Goal: Information Seeking & Learning: Learn about a topic

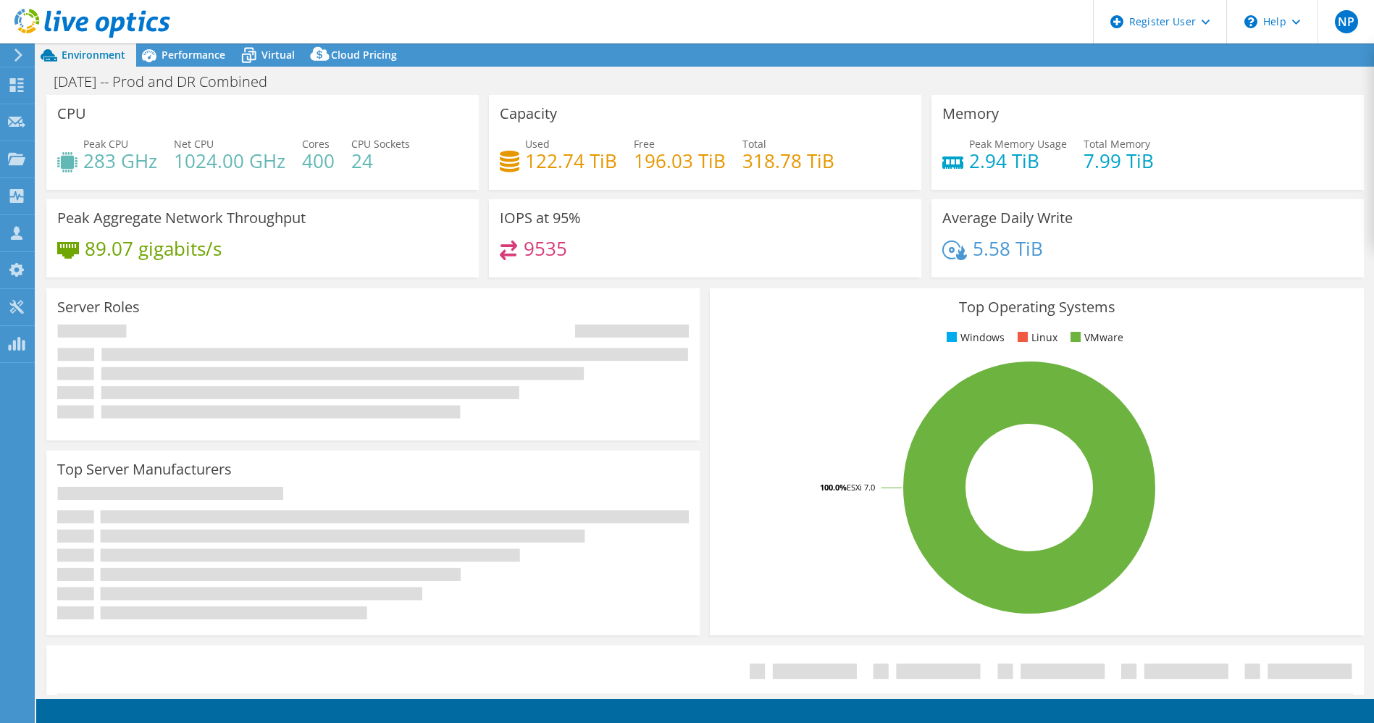
select select "USD"
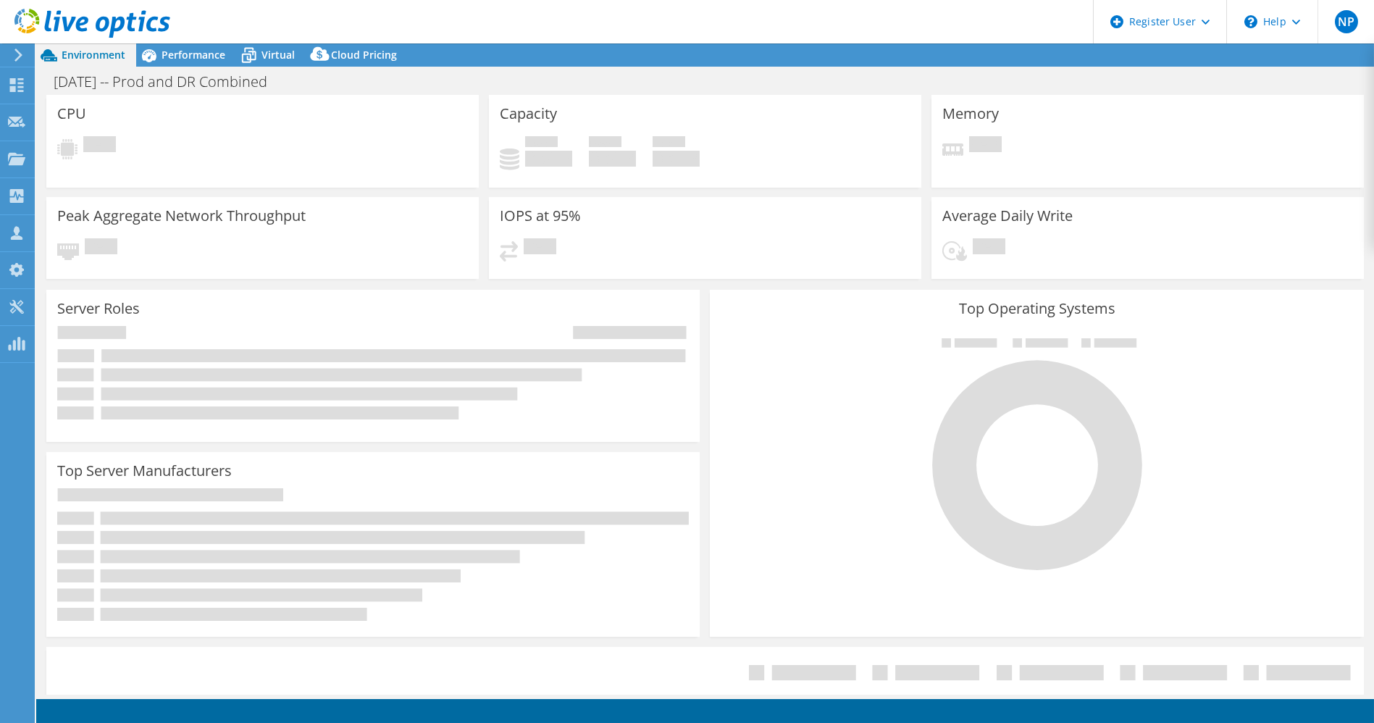
select select "USD"
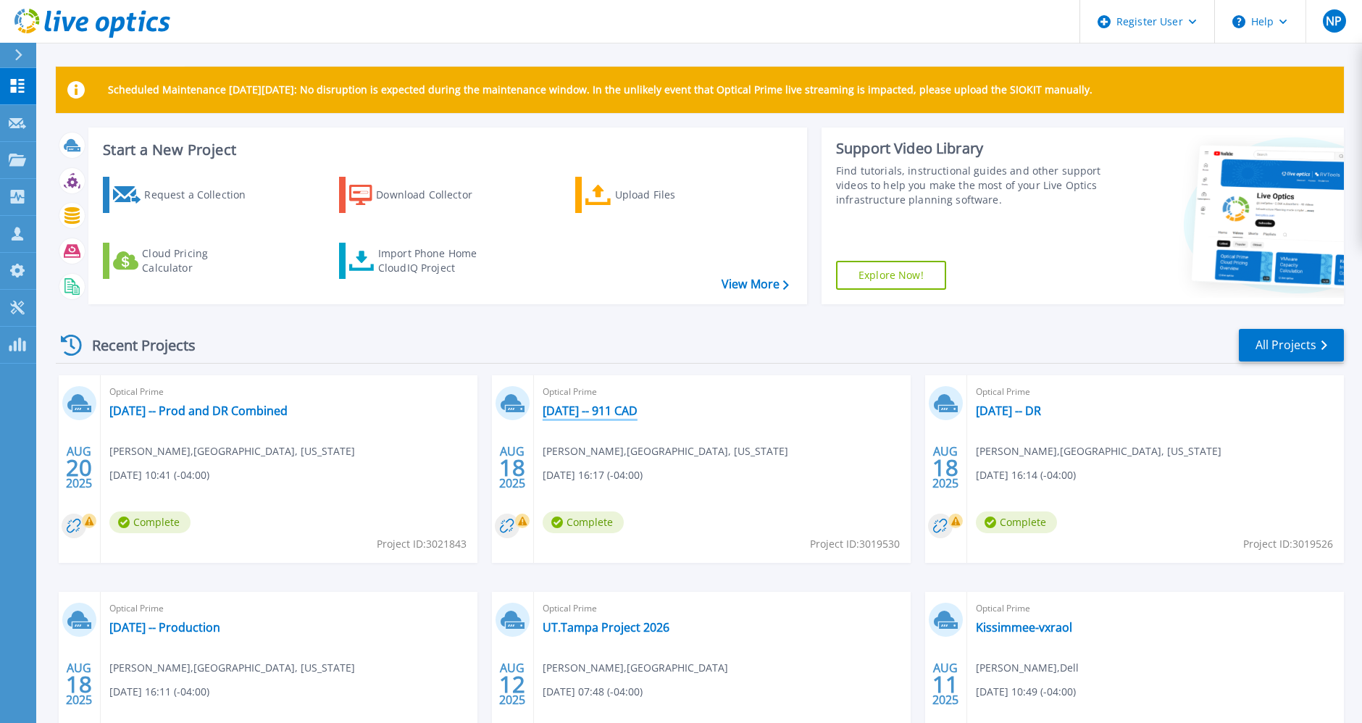
click at [626, 409] on link "[DATE] -- 911 CAD" at bounding box center [590, 410] width 95 height 14
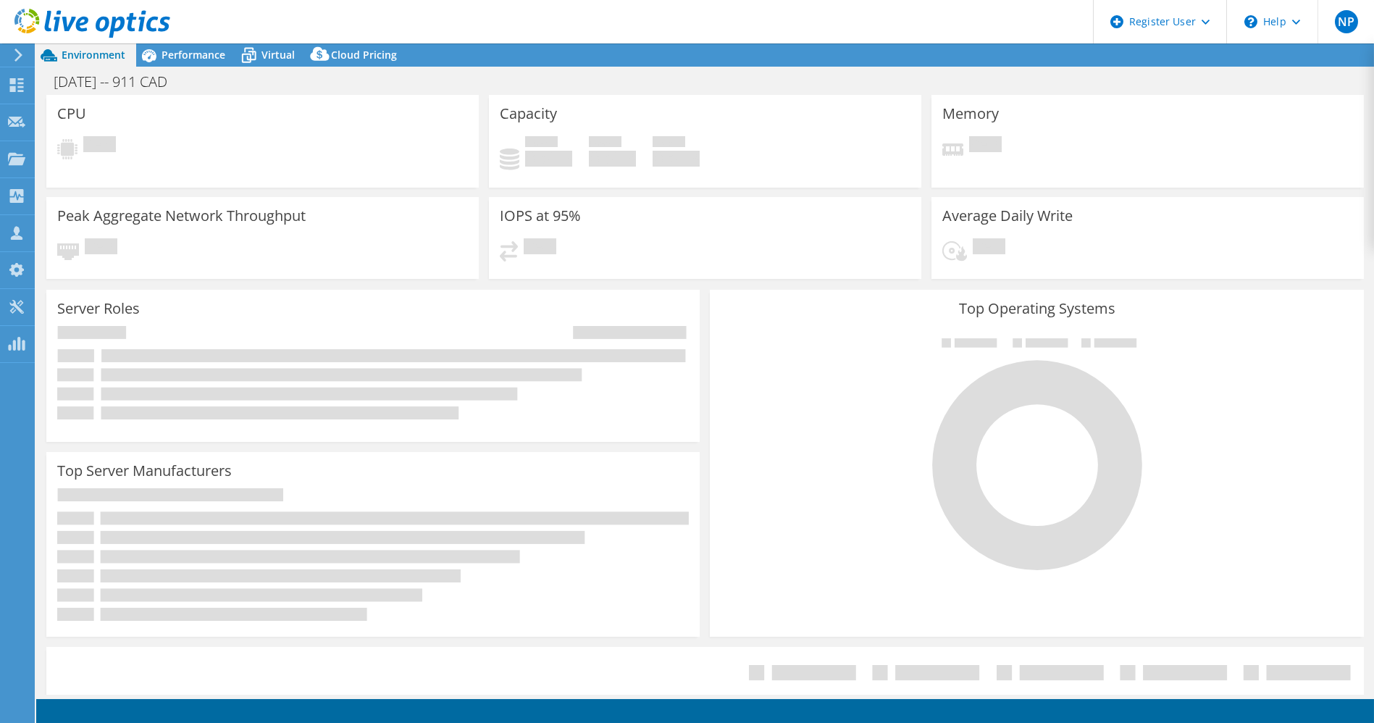
select select "USD"
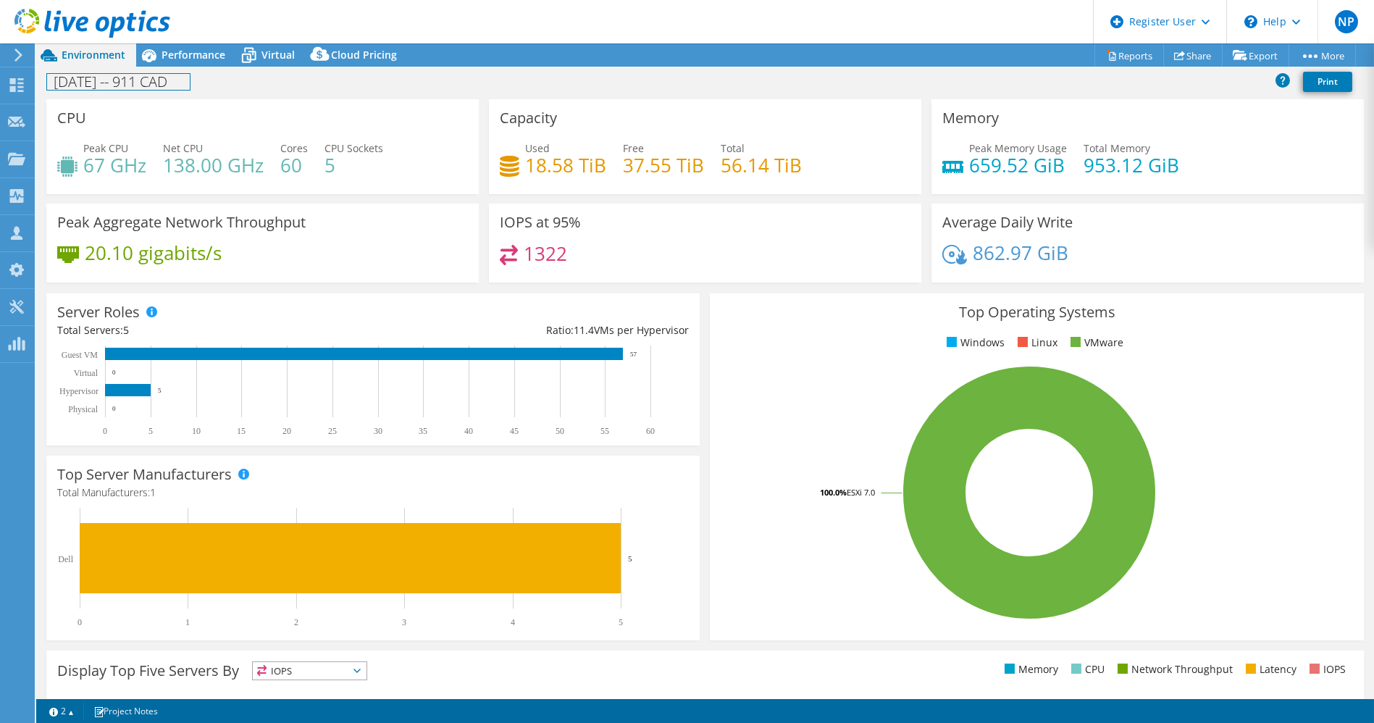
click at [173, 67] on div "2025-08-18 -- 911 CAD Print" at bounding box center [705, 83] width 1338 height 33
click at [191, 54] on span "Performance" at bounding box center [194, 55] width 64 height 14
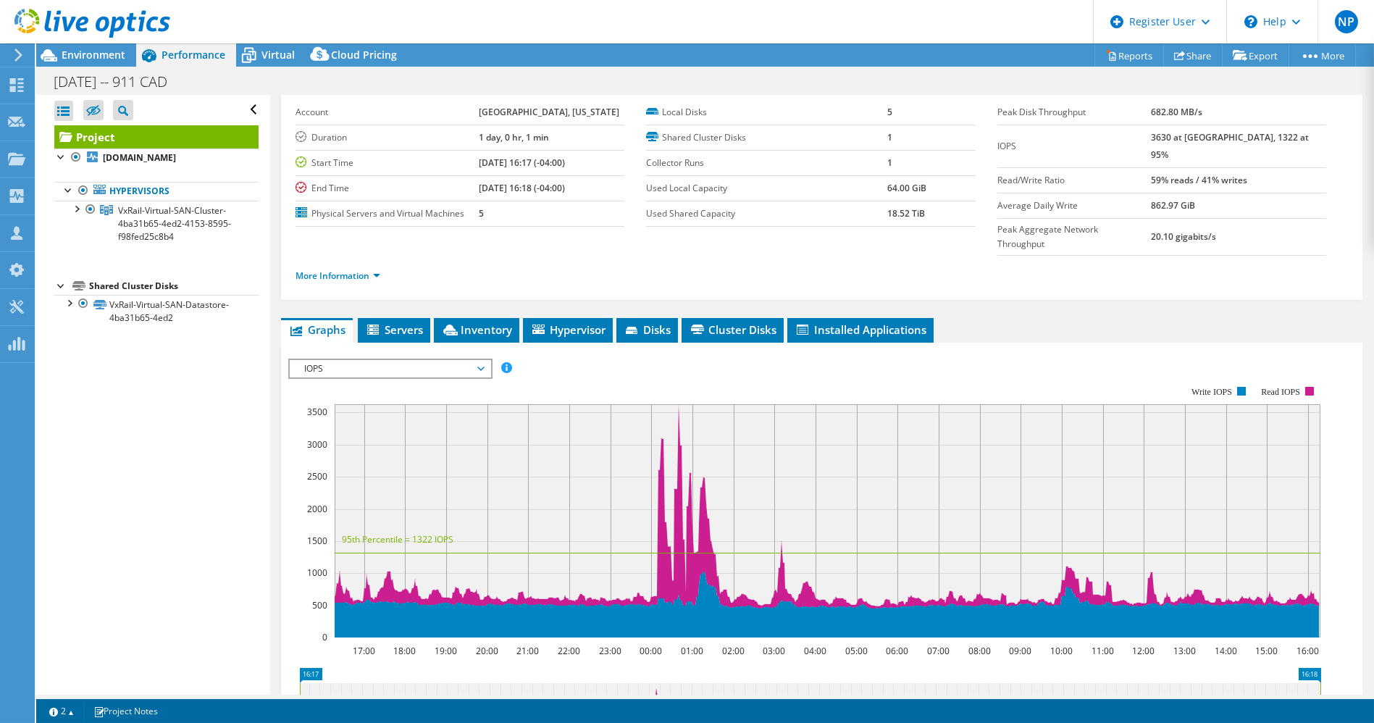
scroll to position [64, 0]
click at [480, 360] on span "IOPS" at bounding box center [390, 368] width 186 height 17
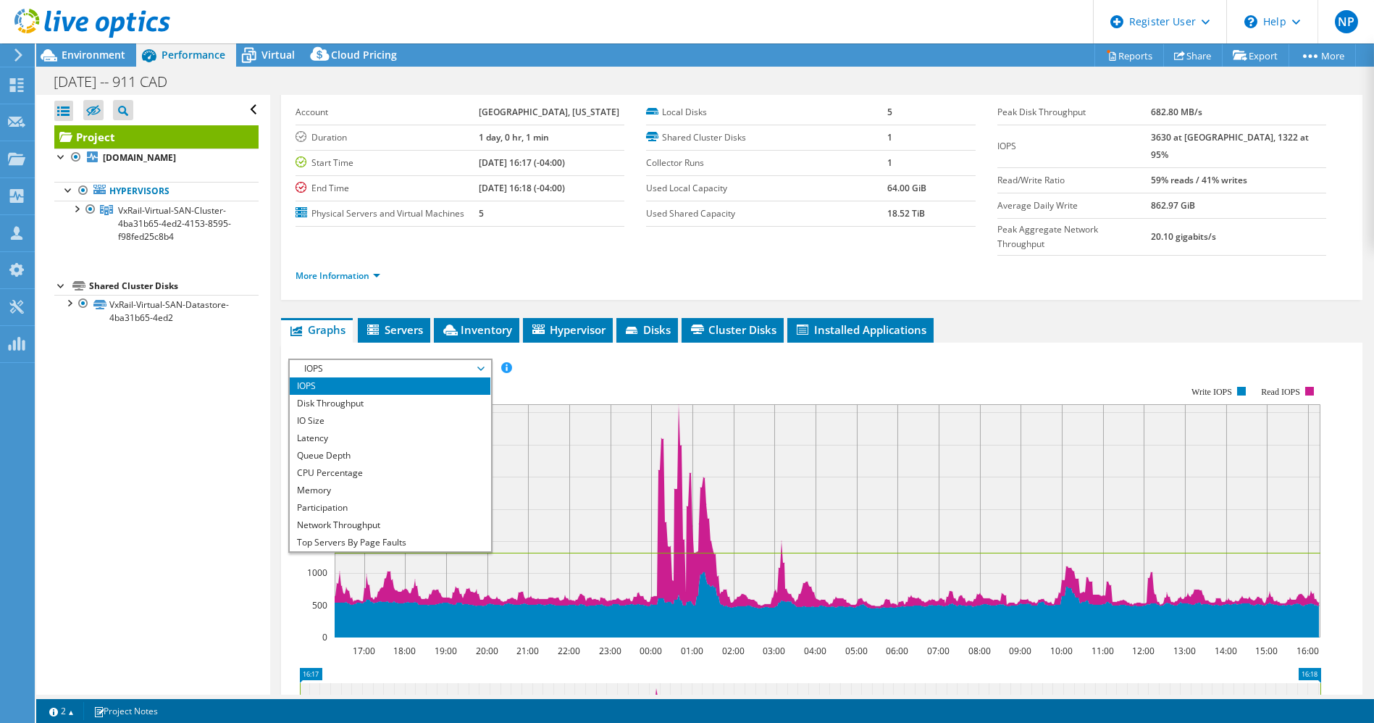
click at [438, 430] on li "Latency" at bounding box center [390, 438] width 201 height 17
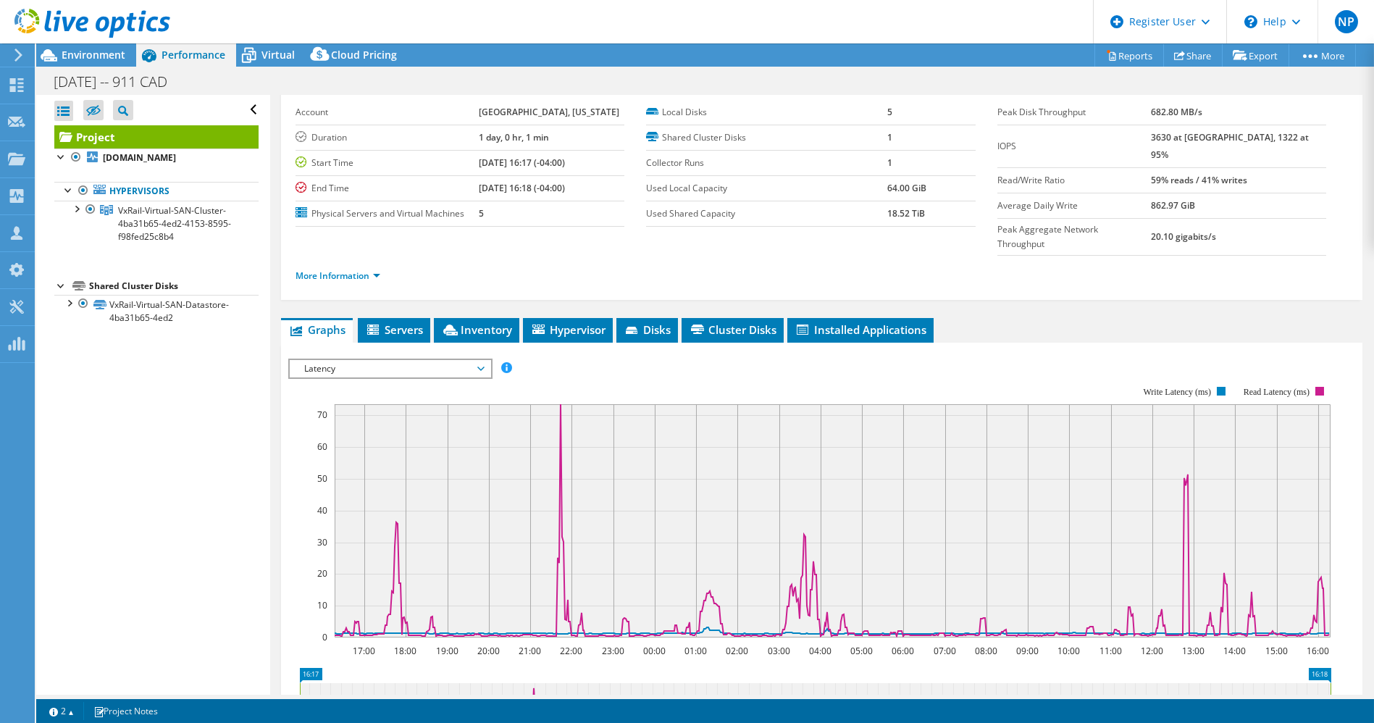
click at [680, 367] on rect at bounding box center [809, 512] width 1043 height 290
click at [418, 360] on span "Latency" at bounding box center [390, 368] width 186 height 17
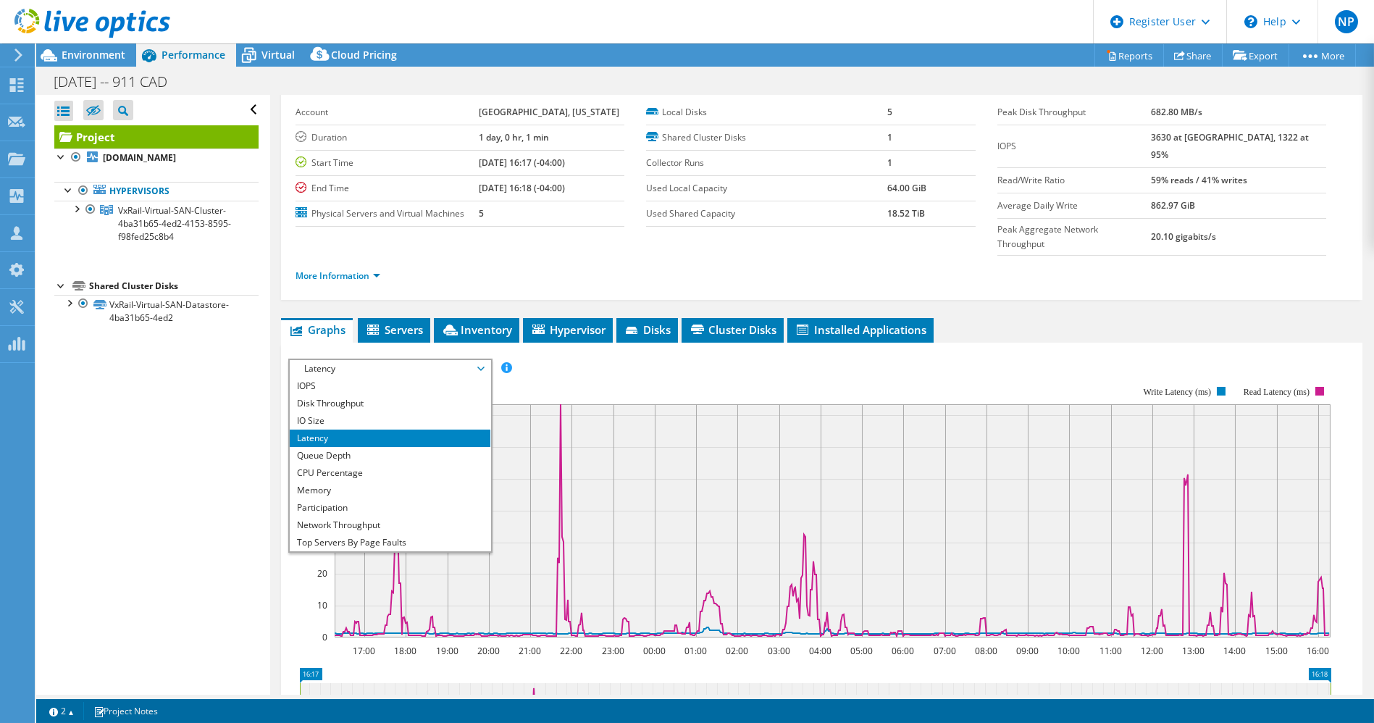
click at [372, 464] on li "CPU Percentage" at bounding box center [390, 472] width 201 height 17
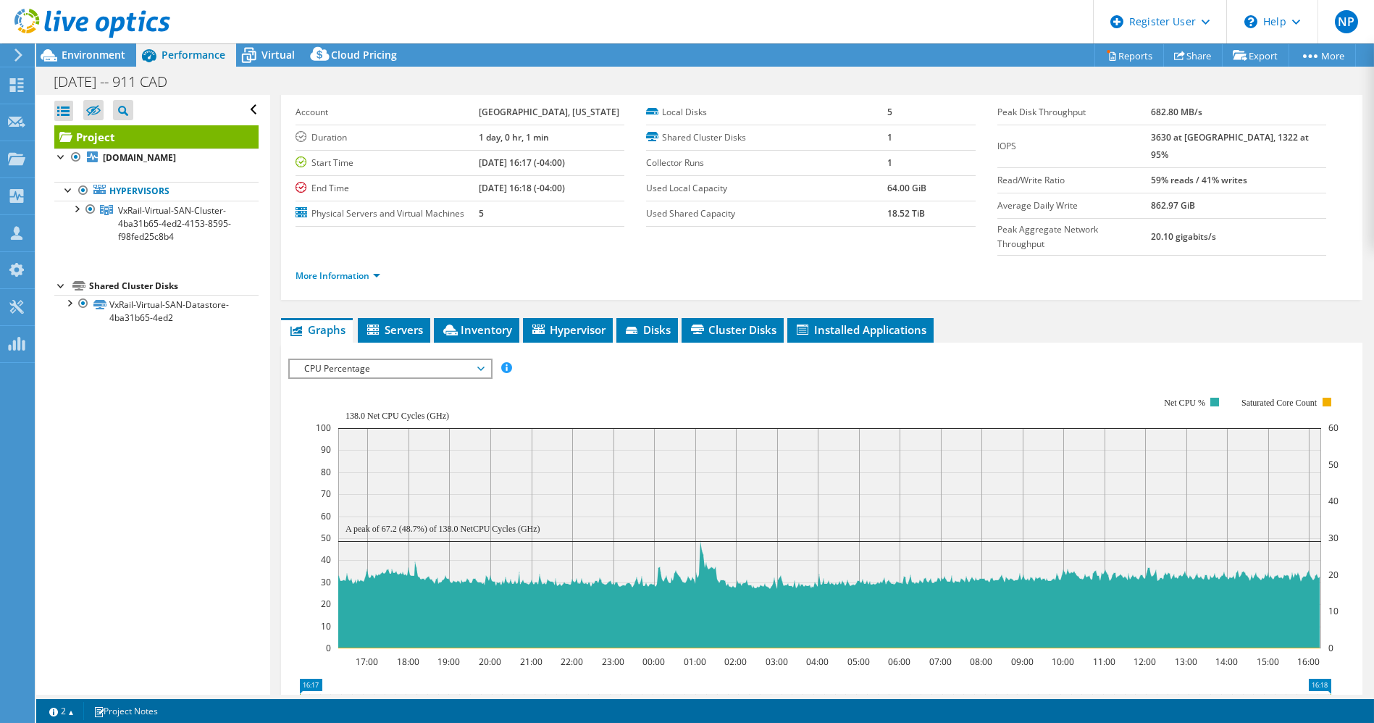
click at [535, 378] on section "Workload Concentration: 17:00 18:00 19:00 20:00 21:00 22:00 23:00 00:00 01:00 0…" at bounding box center [821, 617] width 1067 height 479
